Goal: Transaction & Acquisition: Purchase product/service

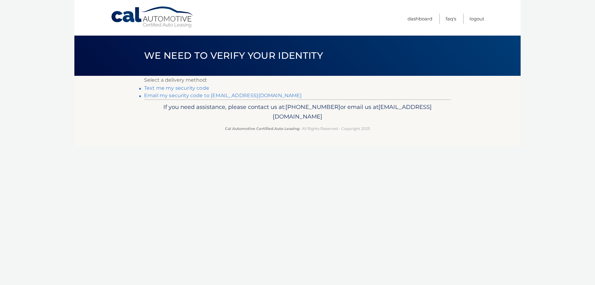
click at [205, 97] on link "Email my security code to [EMAIL_ADDRESS][DOMAIN_NAME]" at bounding box center [223, 96] width 158 height 6
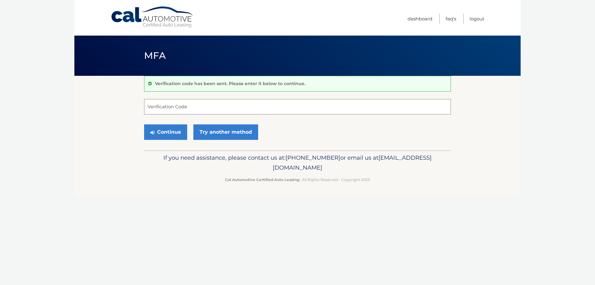
click at [225, 108] on input "Verification Code" at bounding box center [297, 106] width 307 height 15
type input "882355"
click at [170, 136] on button "Continue" at bounding box center [165, 132] width 43 height 15
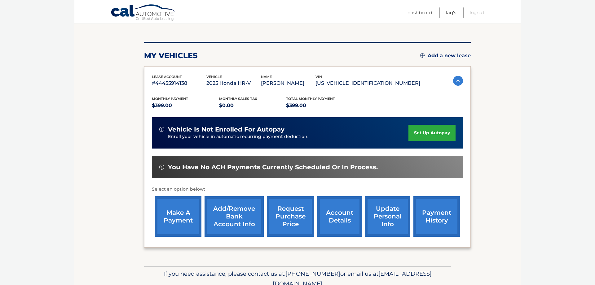
scroll to position [63, 0]
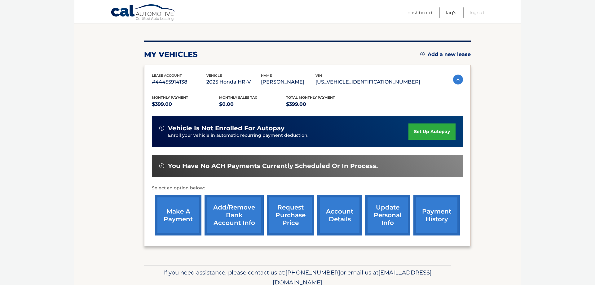
click at [160, 227] on link "make a payment" at bounding box center [178, 215] width 46 height 41
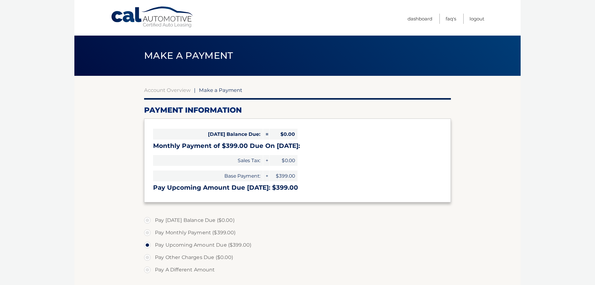
select select "NDIzYmVlYmYtNmQ0YS00M2IzLTlmMjUtZDBlZjRjNjM5YmI3"
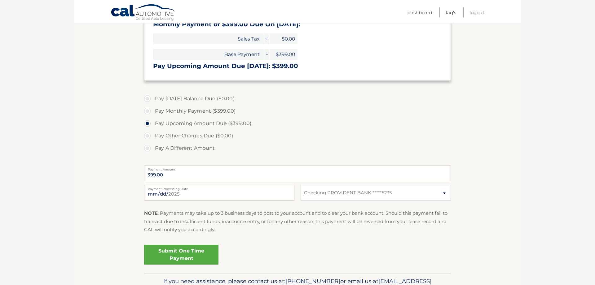
scroll to position [126, 0]
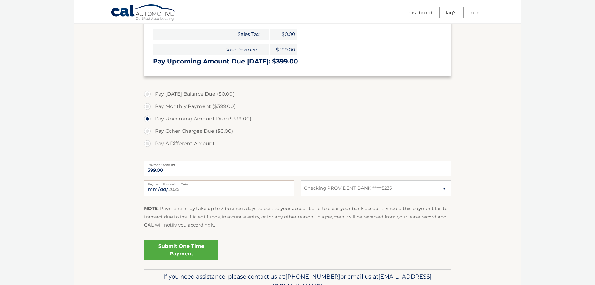
click at [196, 250] on link "Submit One Time Payment" at bounding box center [181, 250] width 74 height 20
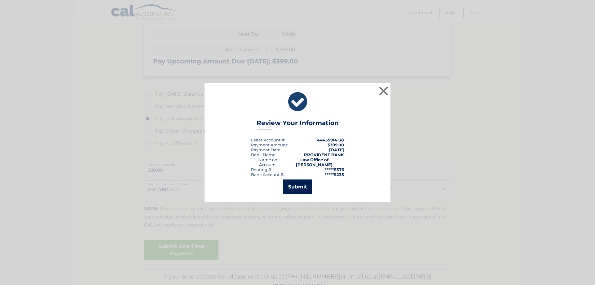
click at [302, 185] on button "Submit" at bounding box center [297, 187] width 29 height 15
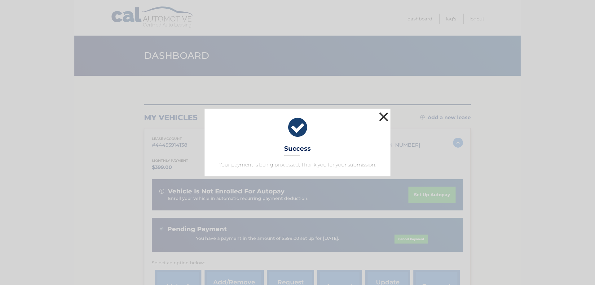
click at [382, 115] on button "×" at bounding box center [383, 117] width 12 height 12
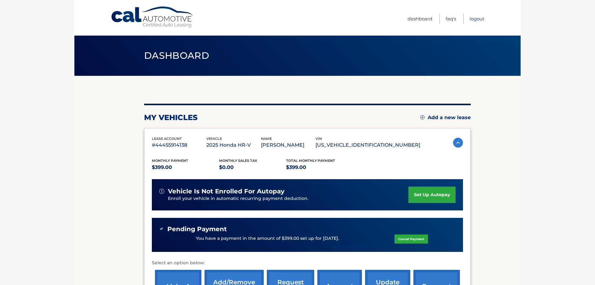
click at [470, 20] on link "Logout" at bounding box center [476, 19] width 15 height 10
